Goal: Task Accomplishment & Management: Use online tool/utility

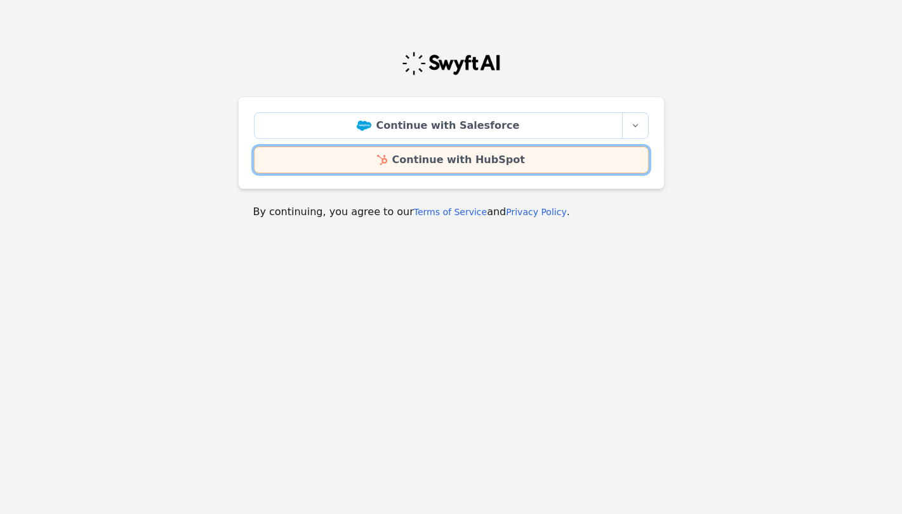
click at [580, 158] on link "Continue with HubSpot" at bounding box center [451, 160] width 395 height 27
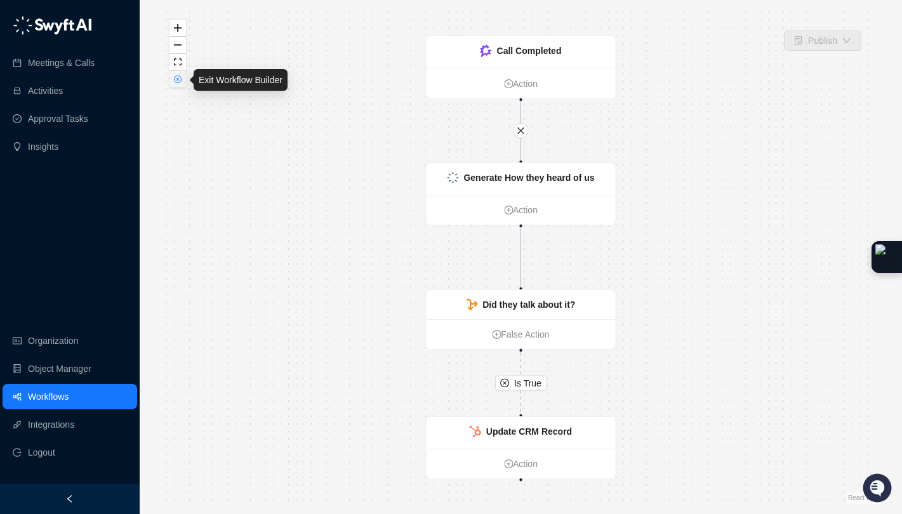
click at [176, 79] on icon "close-circle" at bounding box center [178, 79] width 6 height 6
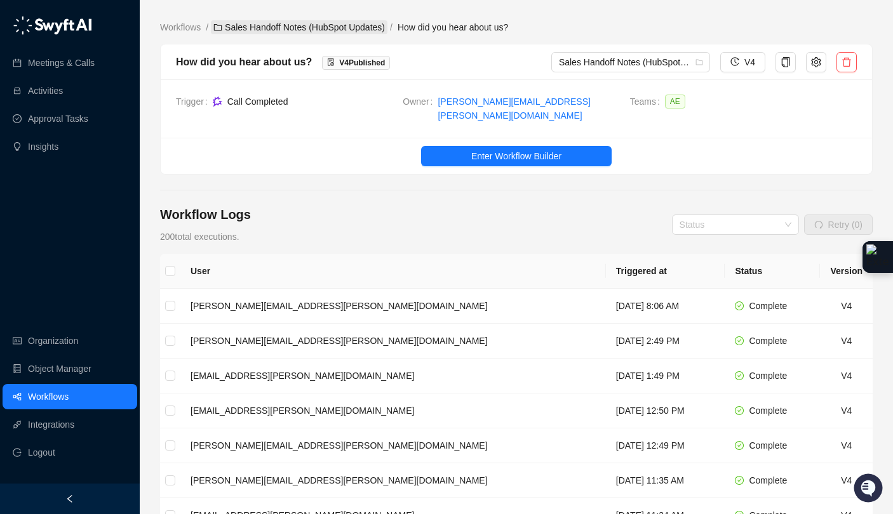
click at [325, 27] on link "Sales Handoff Notes (HubSpot Updates)" at bounding box center [299, 27] width 176 height 14
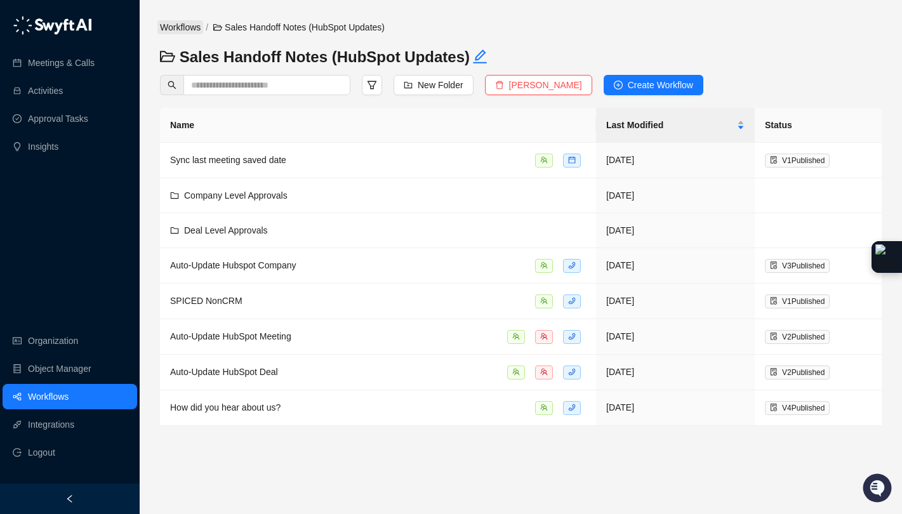
click at [203, 32] on link "Workflows" at bounding box center [180, 27] width 46 height 14
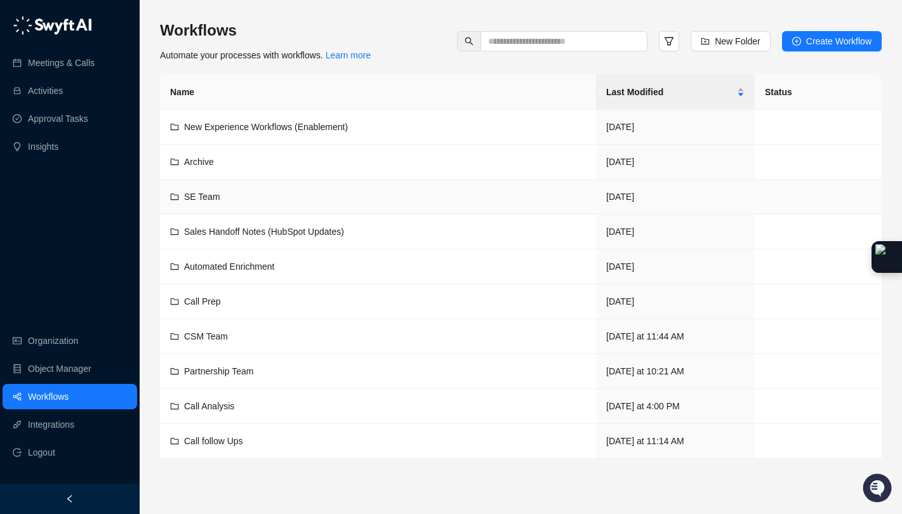
click at [254, 204] on td "SE Team" at bounding box center [378, 197] width 436 height 35
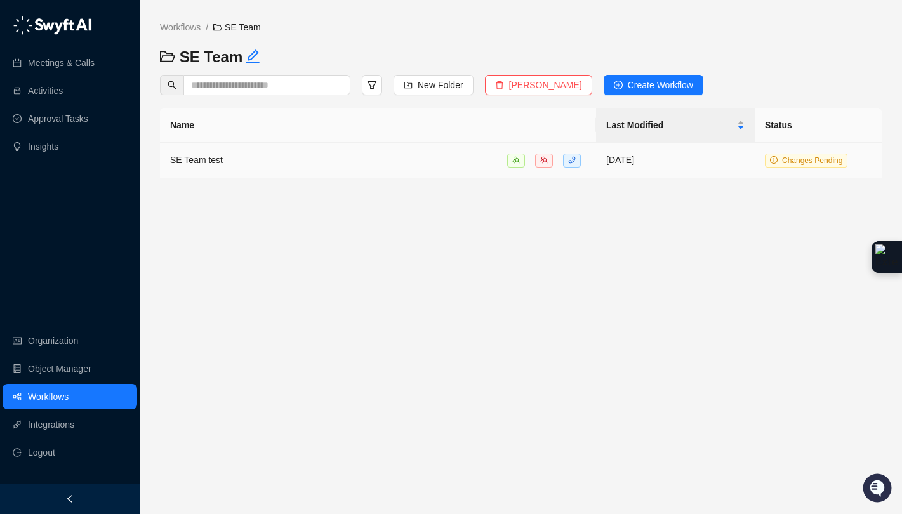
click at [230, 164] on div "SE Team test" at bounding box center [378, 160] width 416 height 15
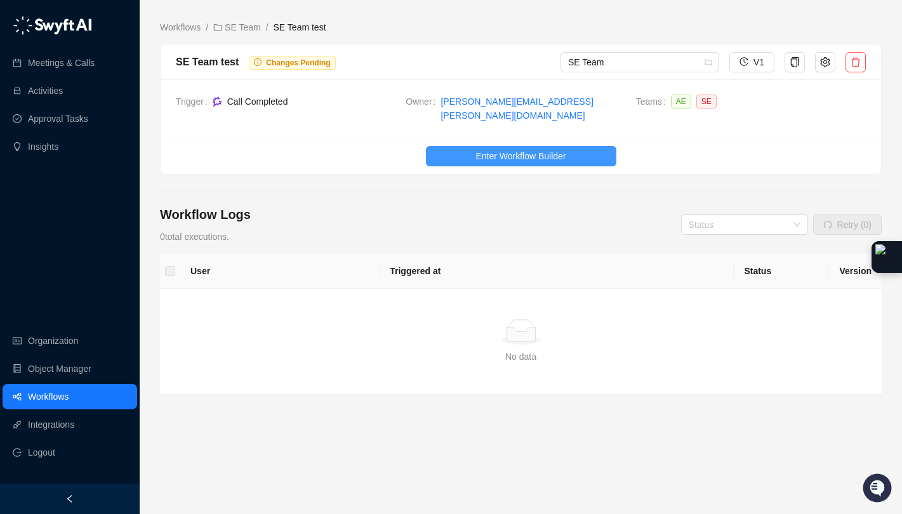
click at [522, 149] on span "Enter Workflow Builder" at bounding box center [520, 156] width 90 height 14
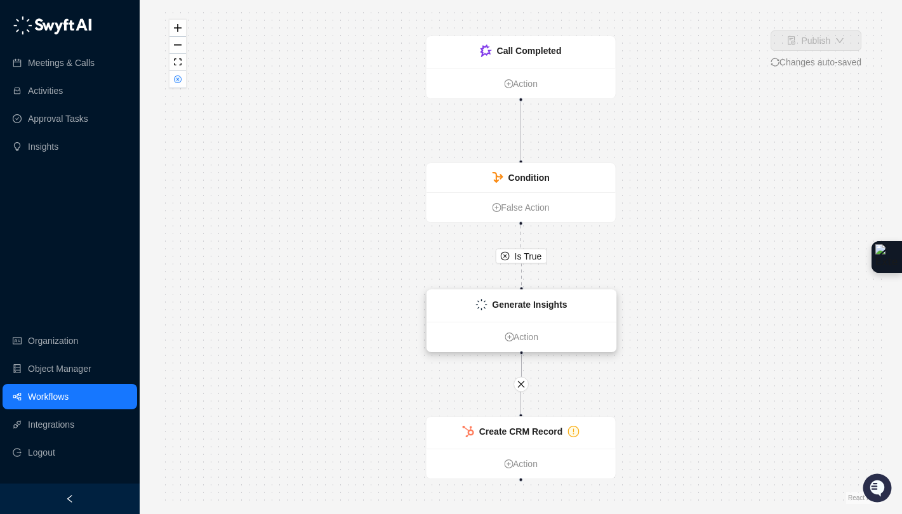
click at [580, 314] on div "Generate Insights" at bounding box center [521, 306] width 189 height 32
click at [573, 319] on div "Generate Insights" at bounding box center [521, 306] width 189 height 32
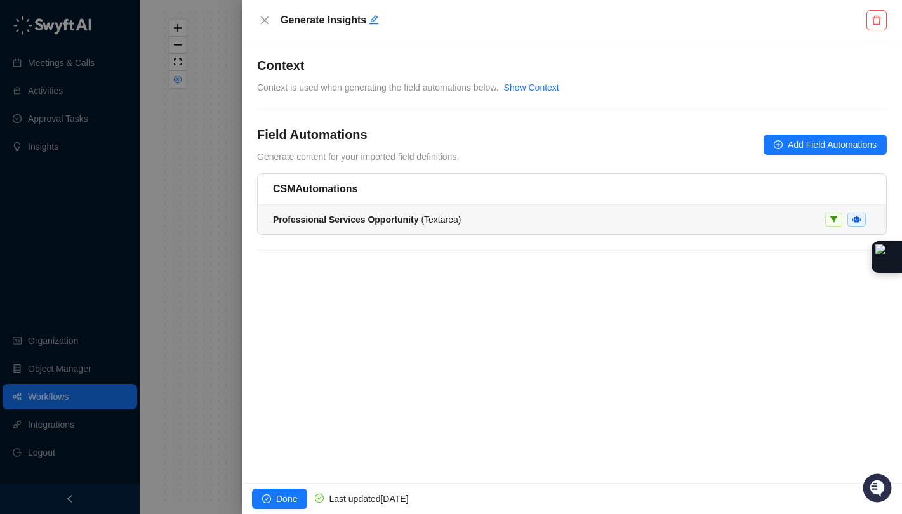
click at [495, 220] on div "Professional Services Opportunity ( Textarea )" at bounding box center [572, 220] width 598 height 14
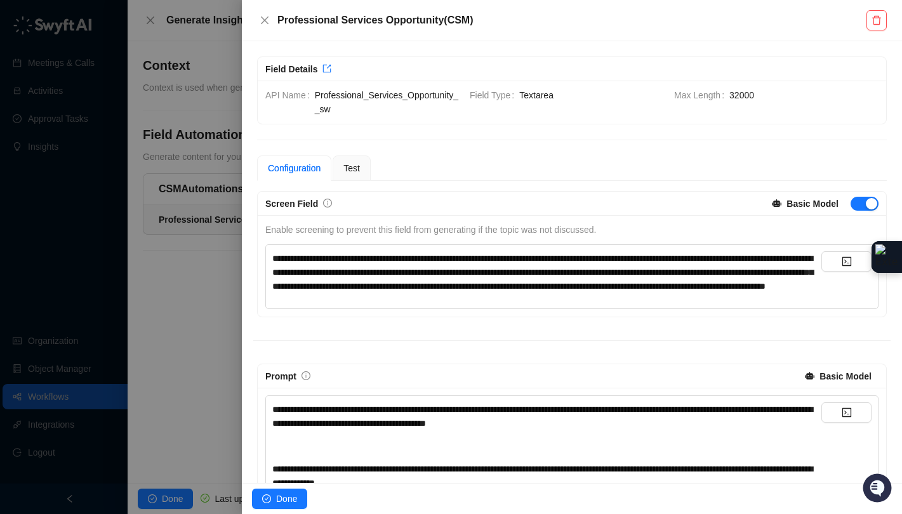
scroll to position [3, 0]
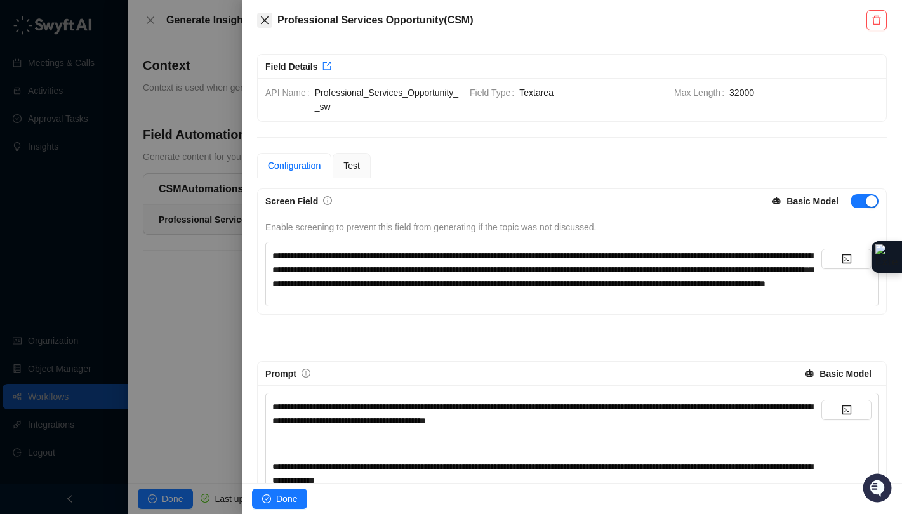
click at [266, 22] on icon "close" at bounding box center [265, 21] width 8 height 8
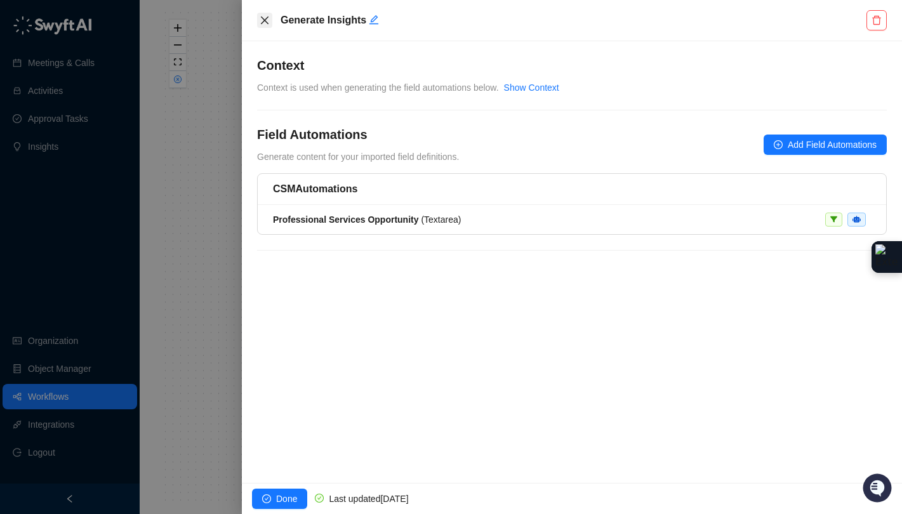
click at [269, 23] on icon "close" at bounding box center [265, 20] width 10 height 10
